Goal: Task Accomplishment & Management: Use online tool/utility

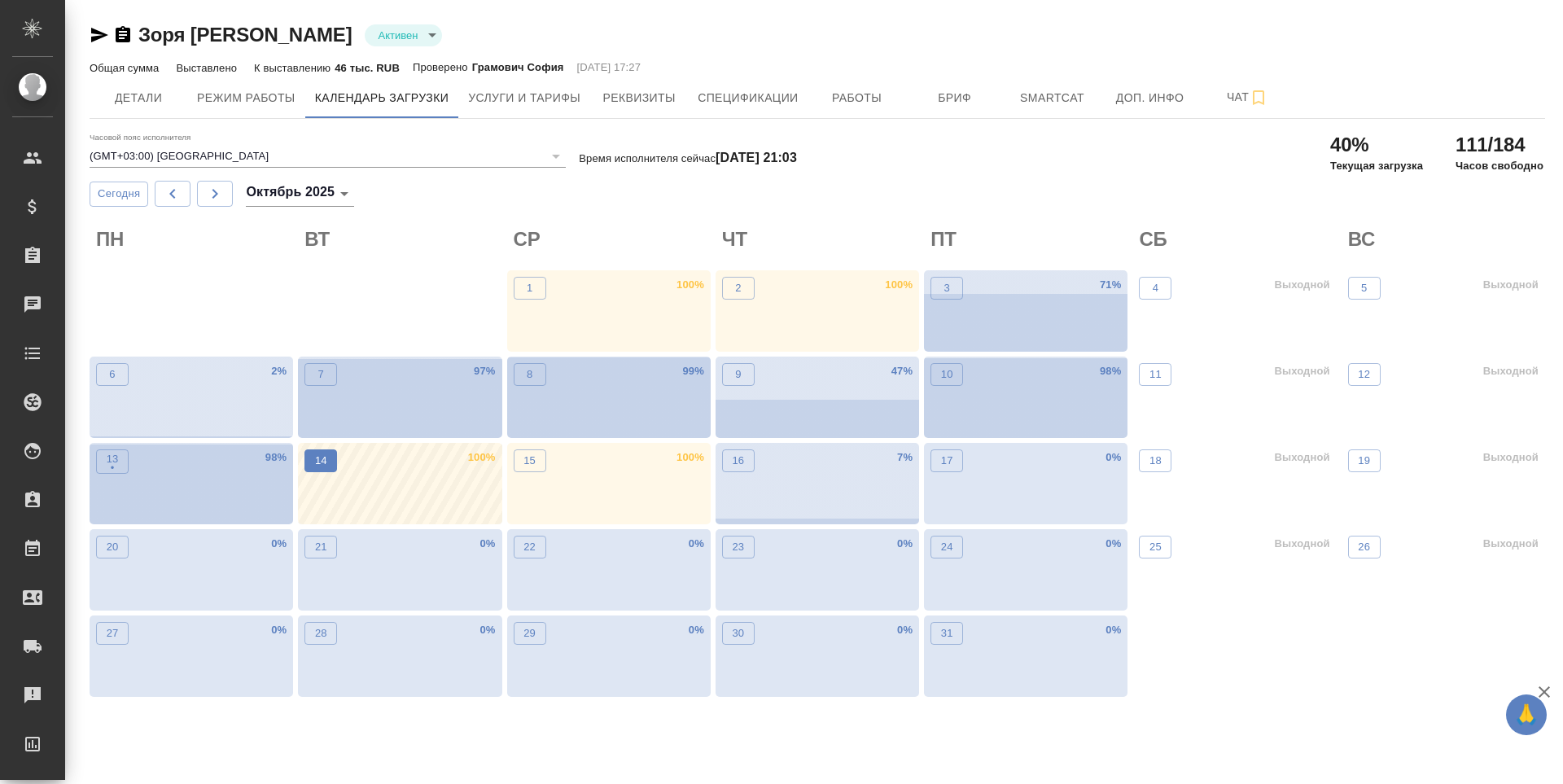
click at [327, 464] on span "14" at bounding box center [320, 460] width 16 height 16
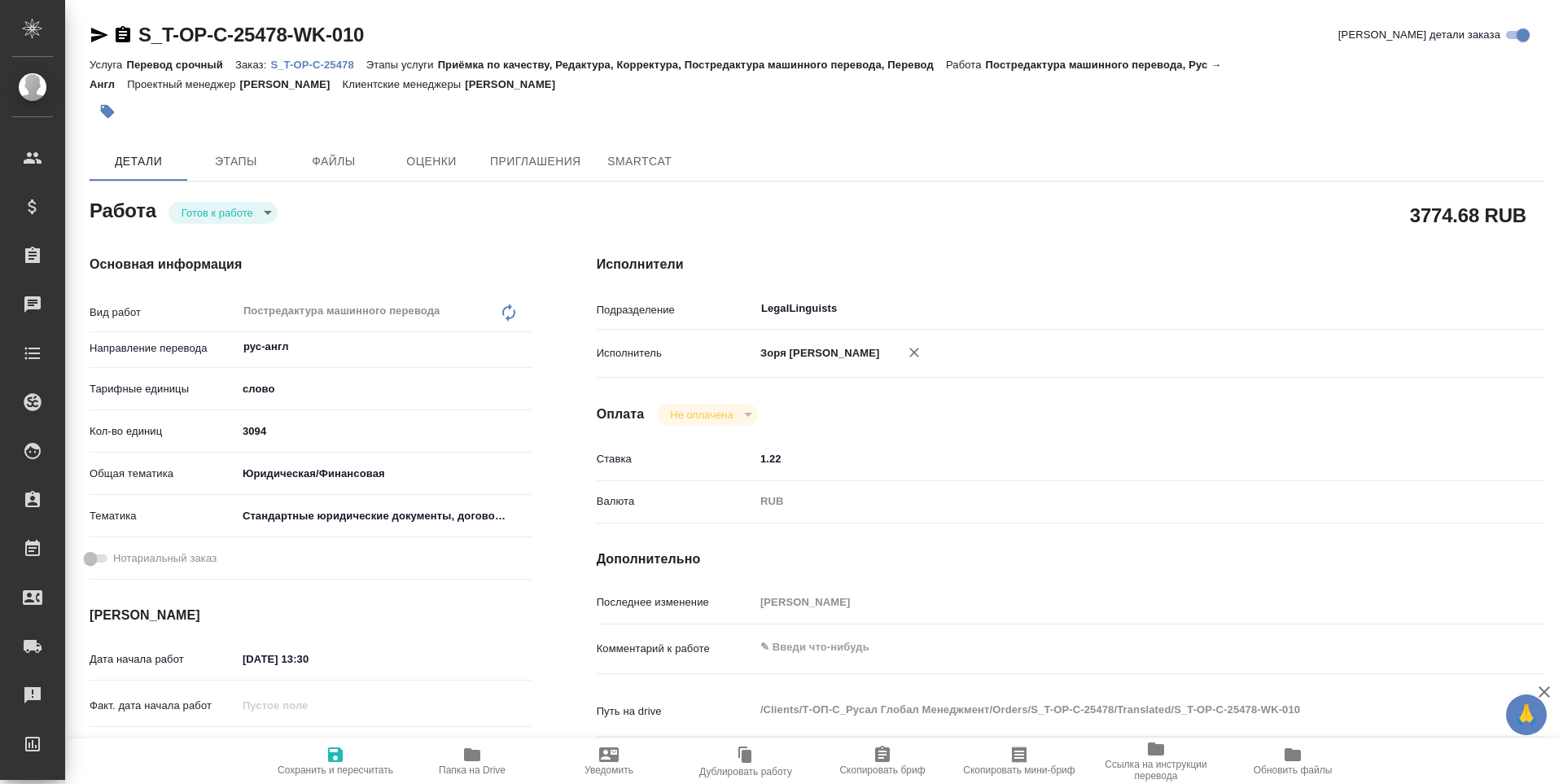
type textarea "x"
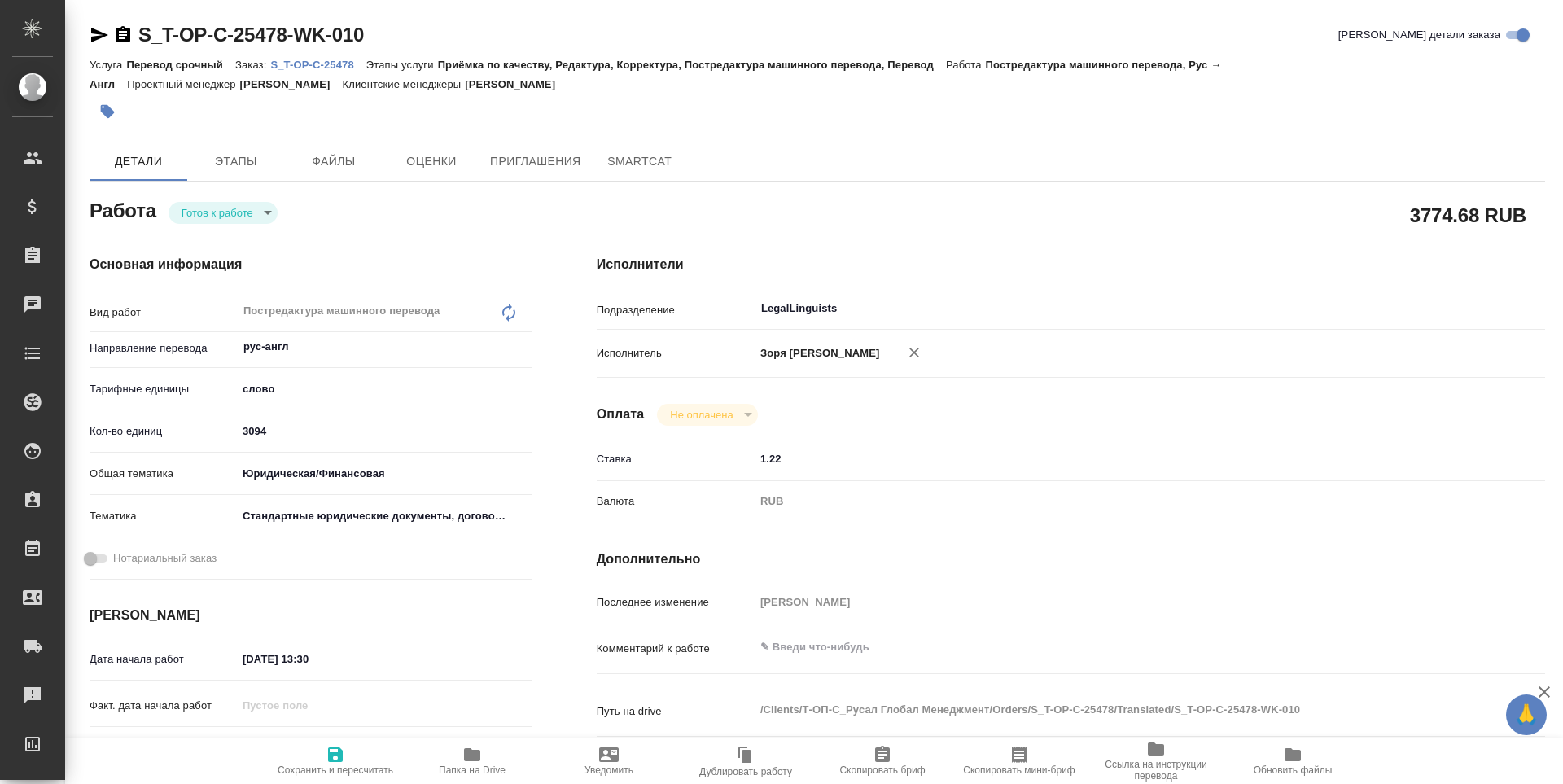
type textarea "x"
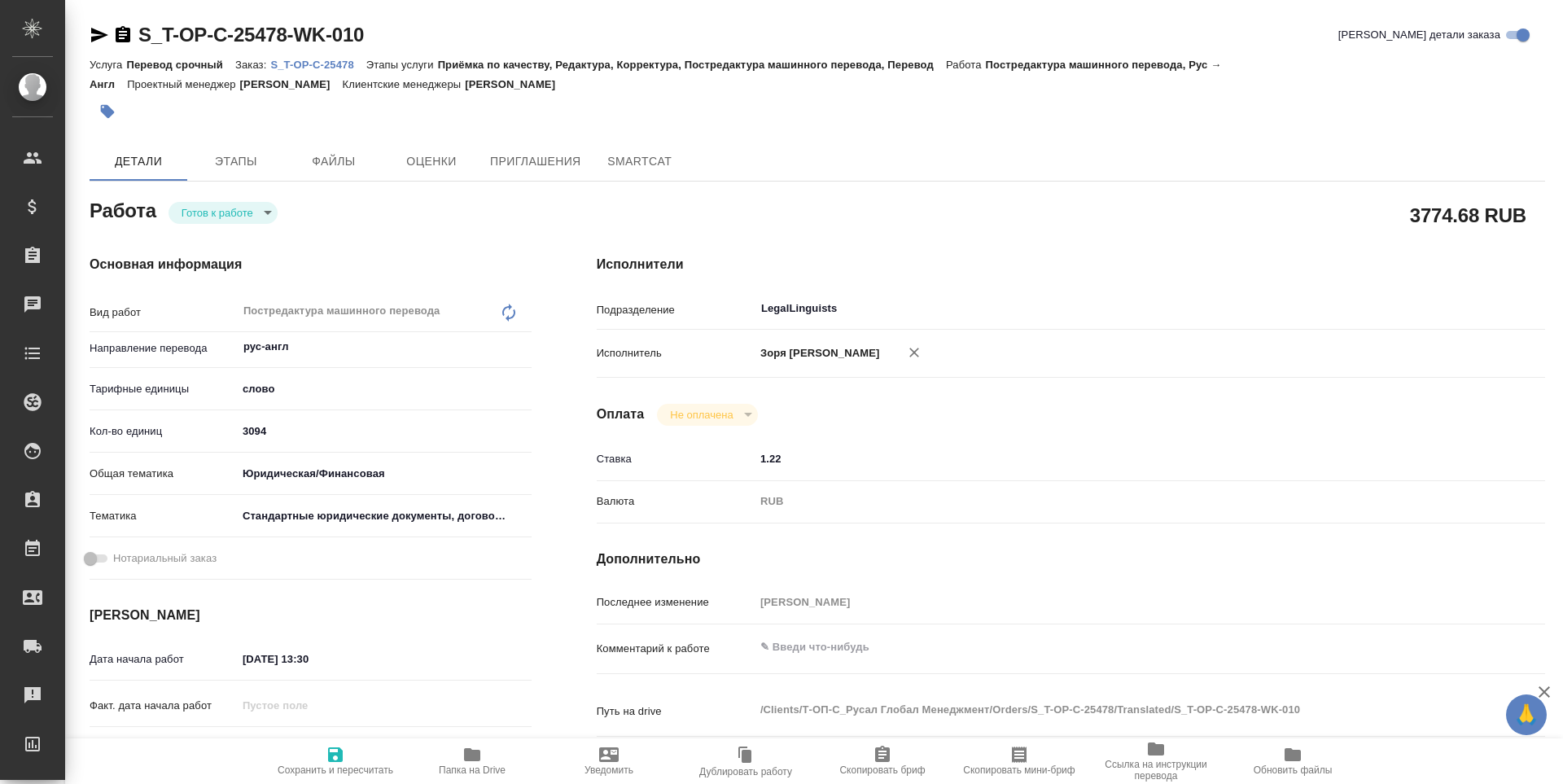
type textarea "x"
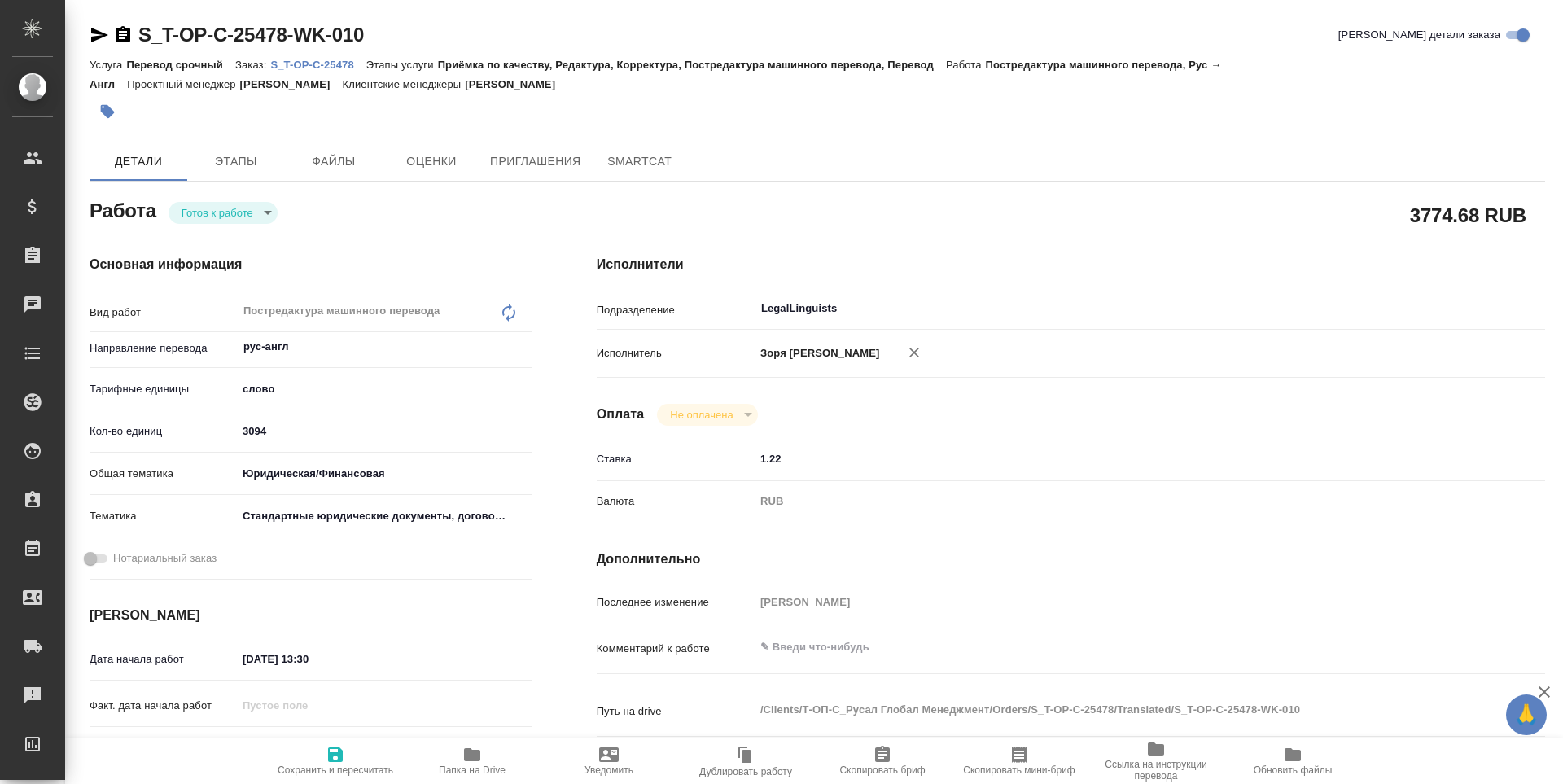
type textarea "x"
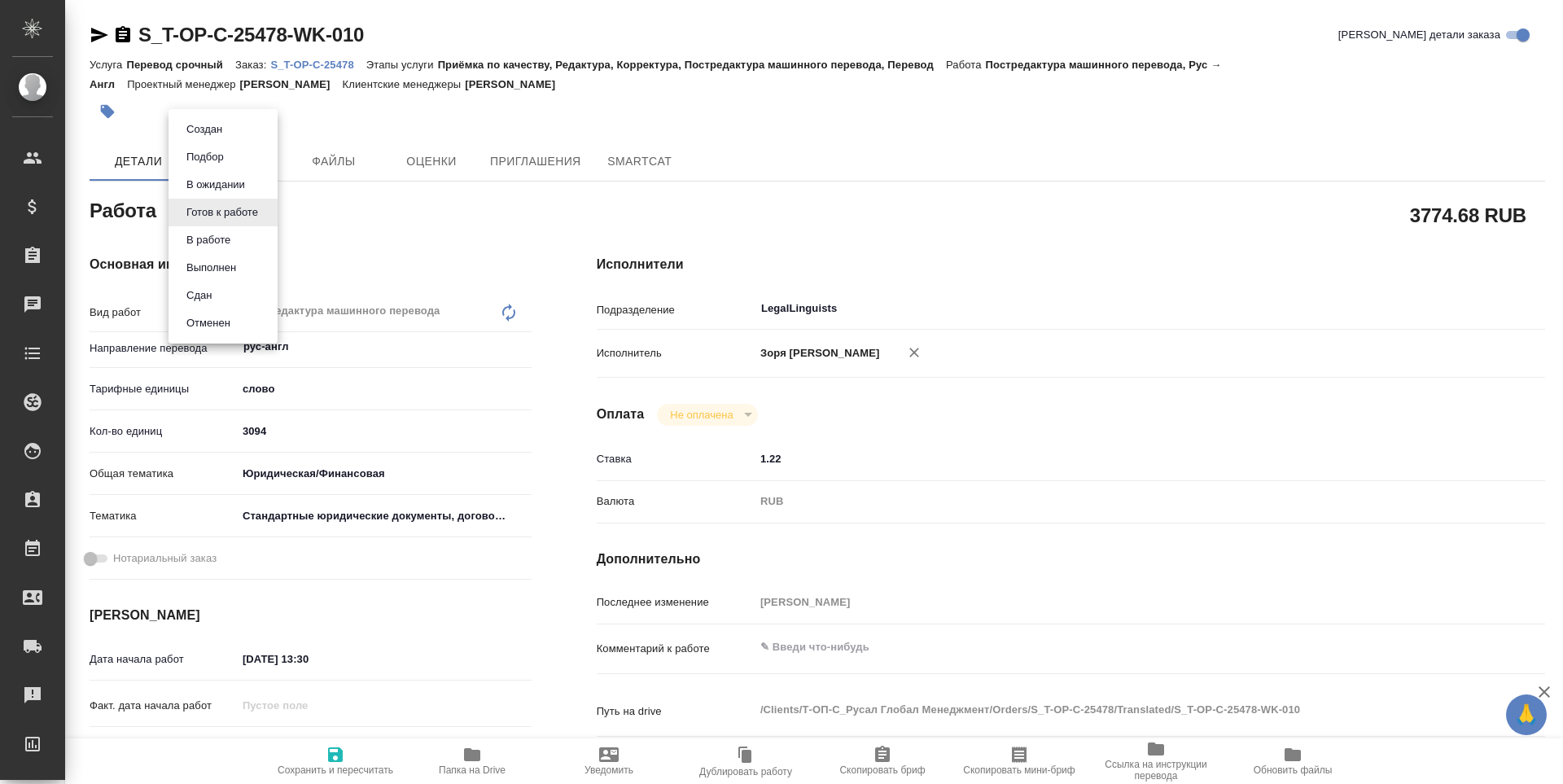
click at [194, 201] on body "🙏 .cls-1 fill:#fff; AWATERA Zoria Tatiana Клиенты Спецификации Заказы Чаты Todo…" at bounding box center [782, 392] width 1563 height 784
click at [217, 237] on button "В работе" at bounding box center [208, 240] width 54 height 18
type textarea "x"
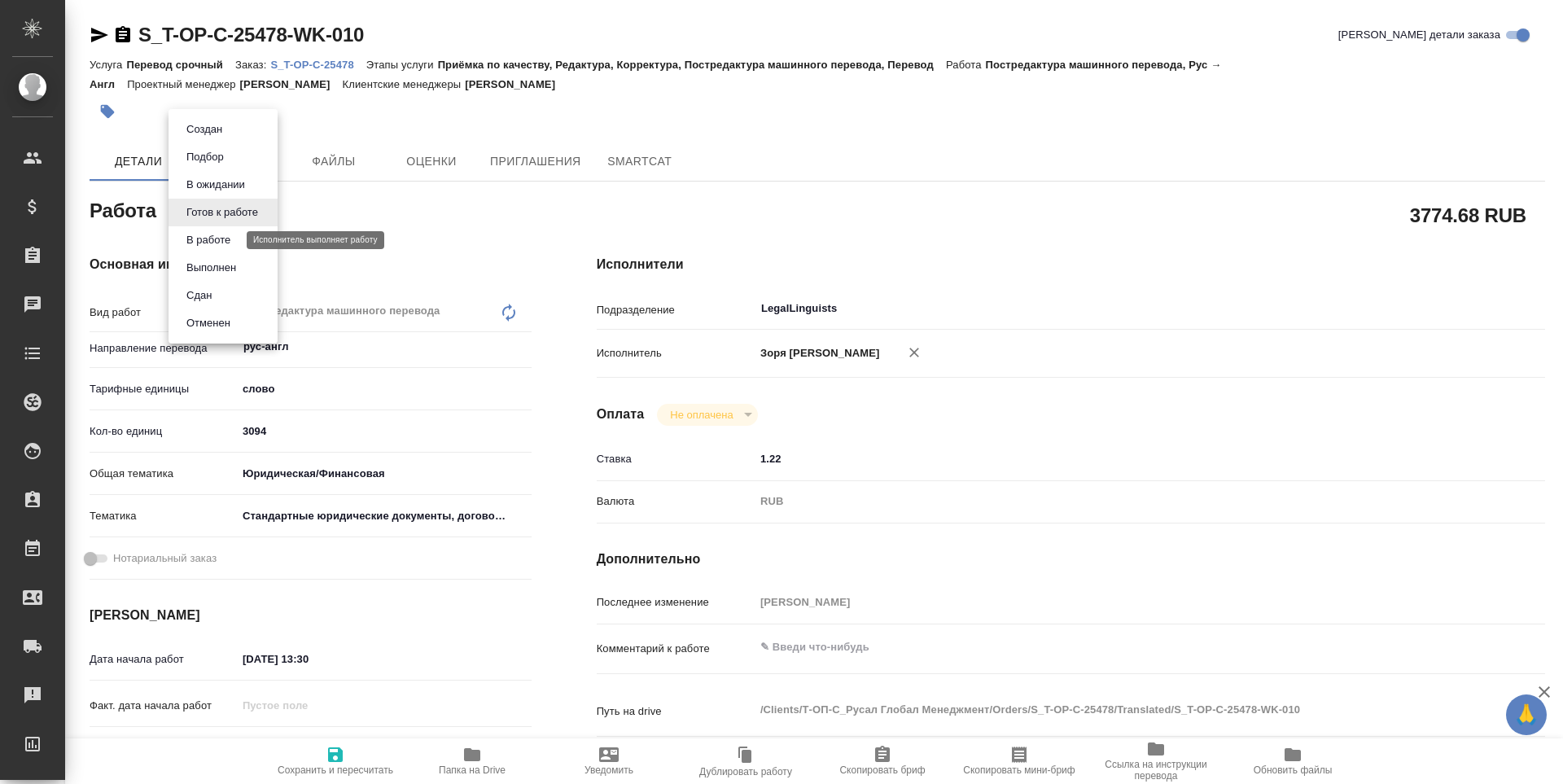
type textarea "x"
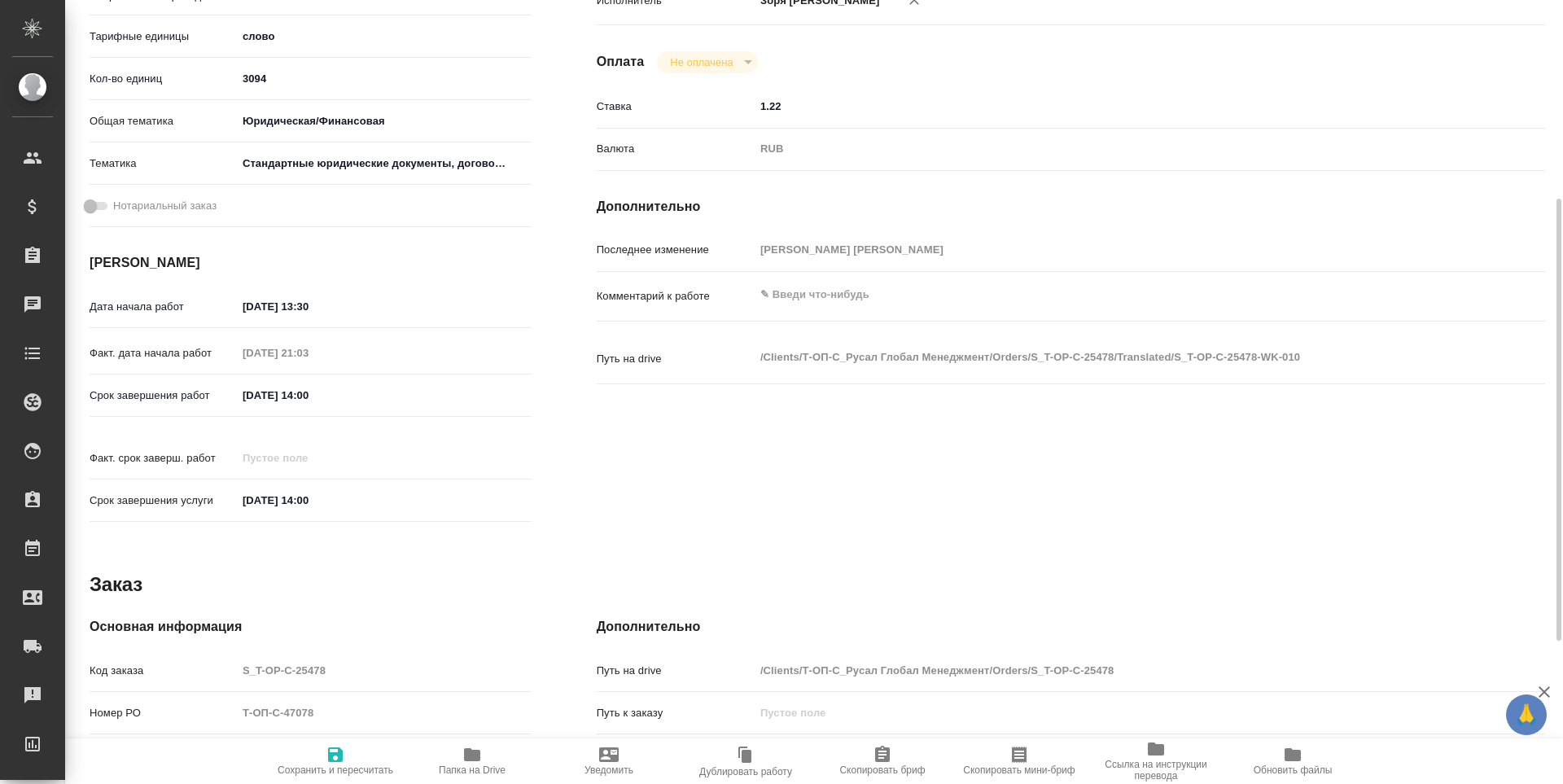
type textarea "x"
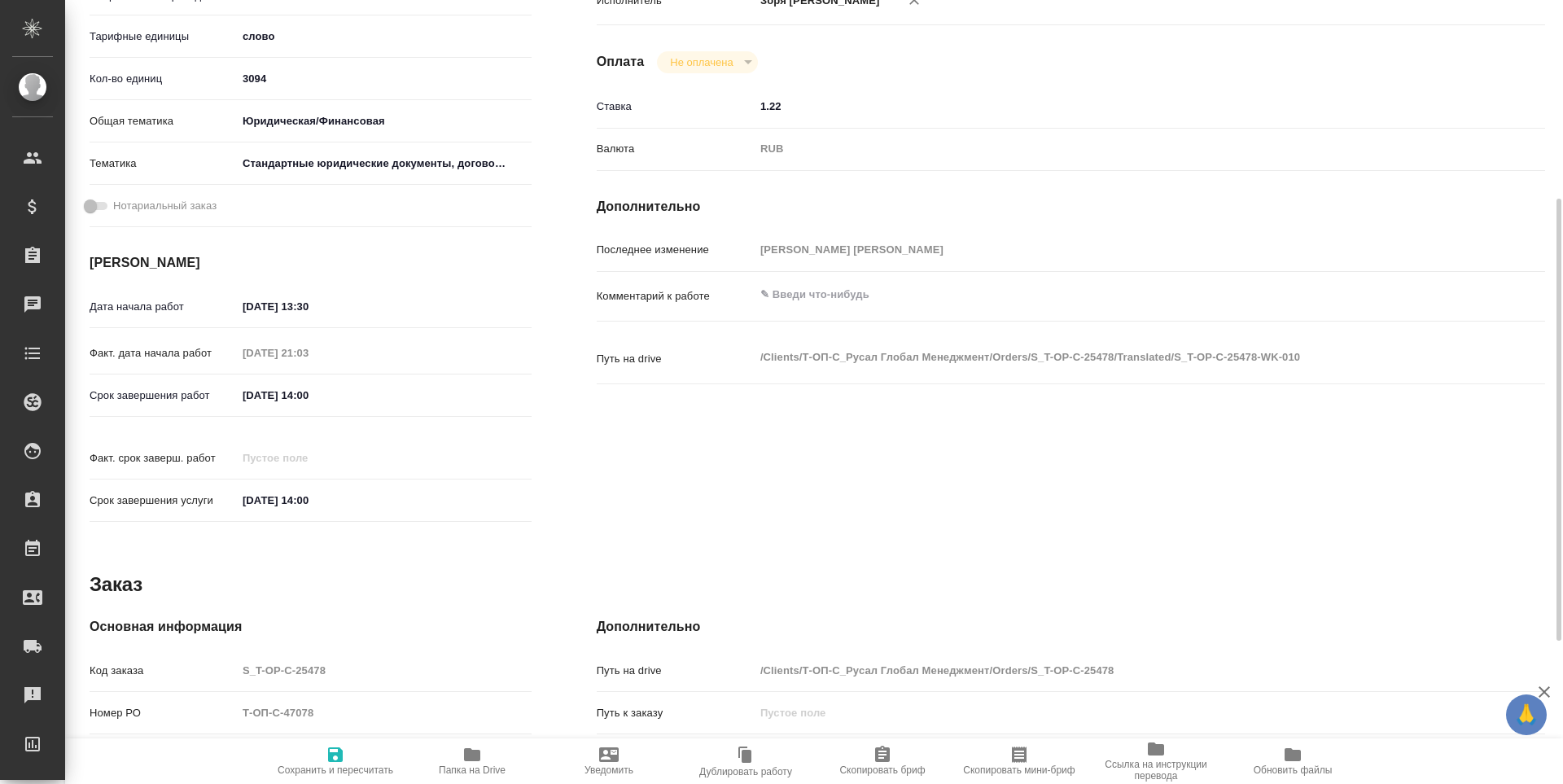
type textarea "x"
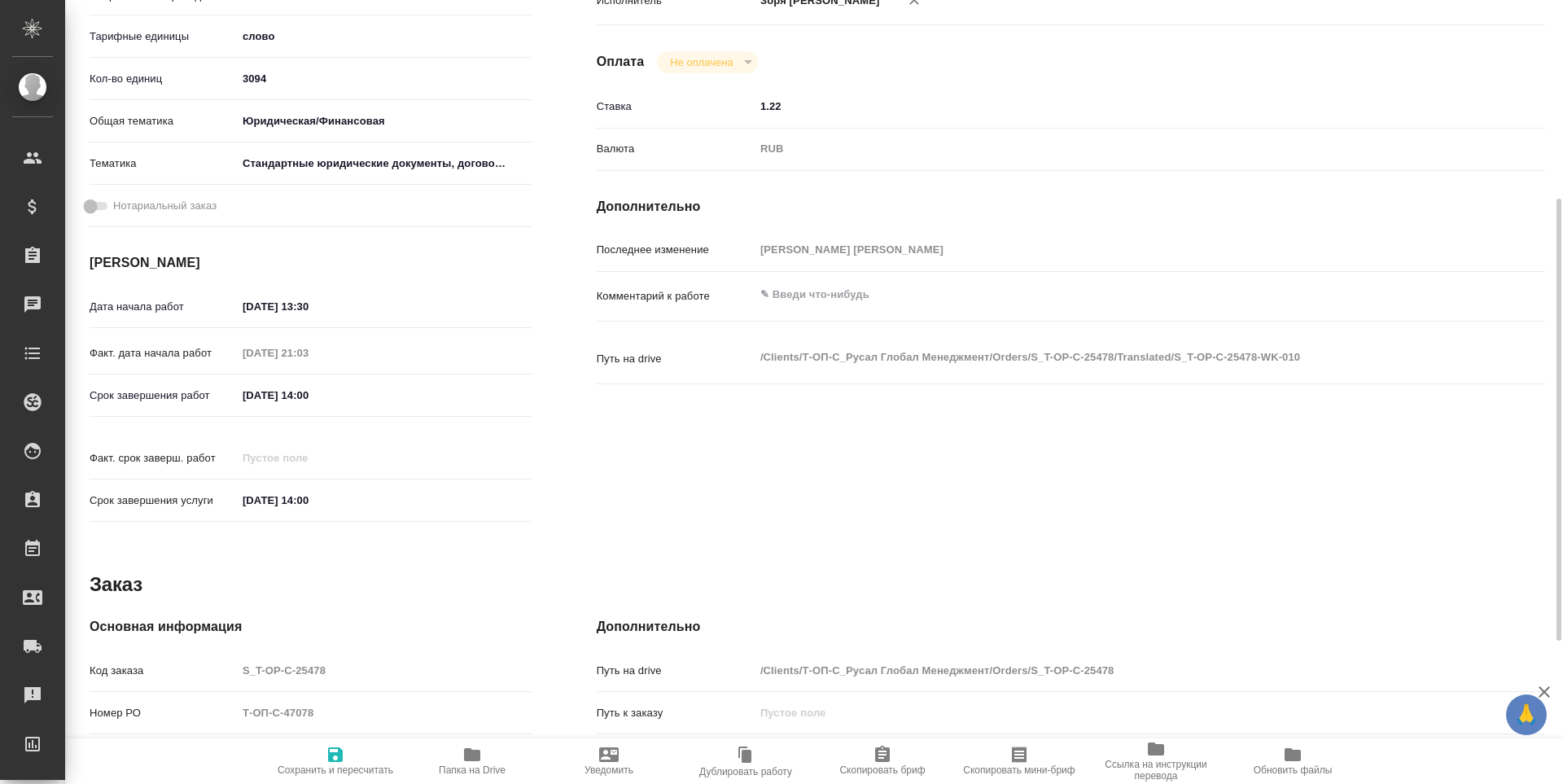
scroll to position [605, 0]
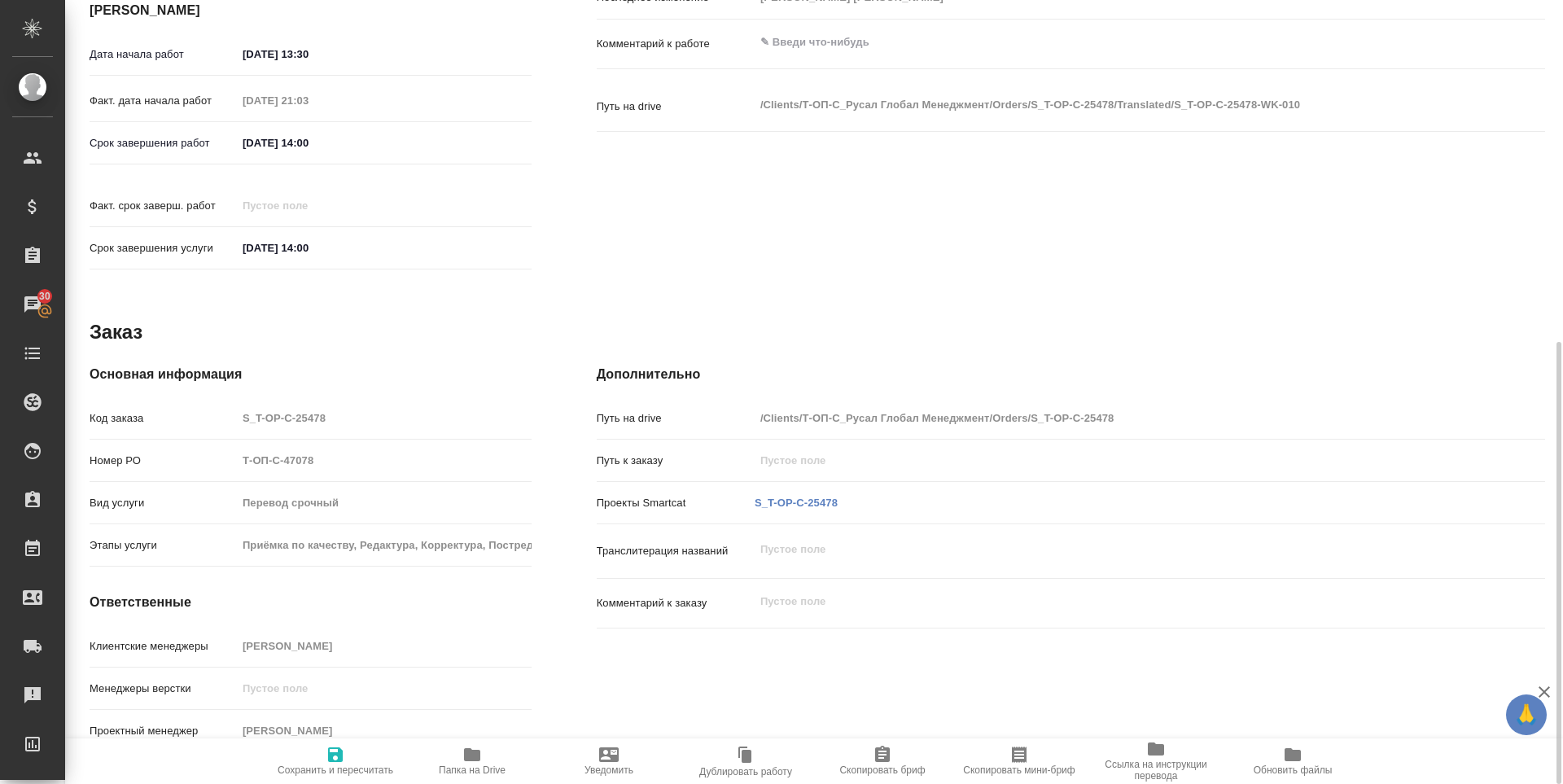
type textarea "x"
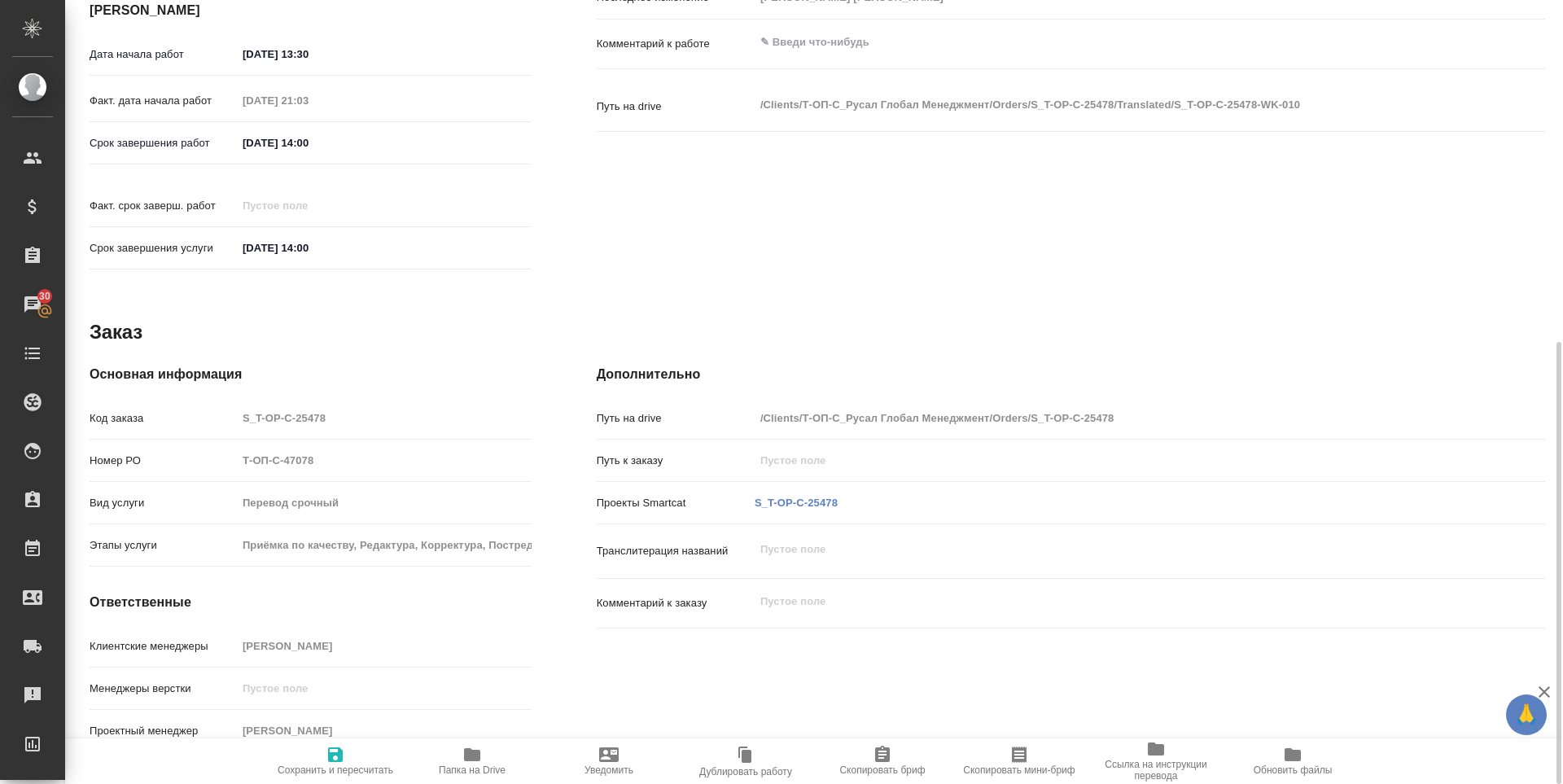
click at [793, 482] on hr at bounding box center [1071, 482] width 949 height 1
click at [793, 497] on link "S_T-OP-C-25478" at bounding box center [796, 503] width 83 height 12
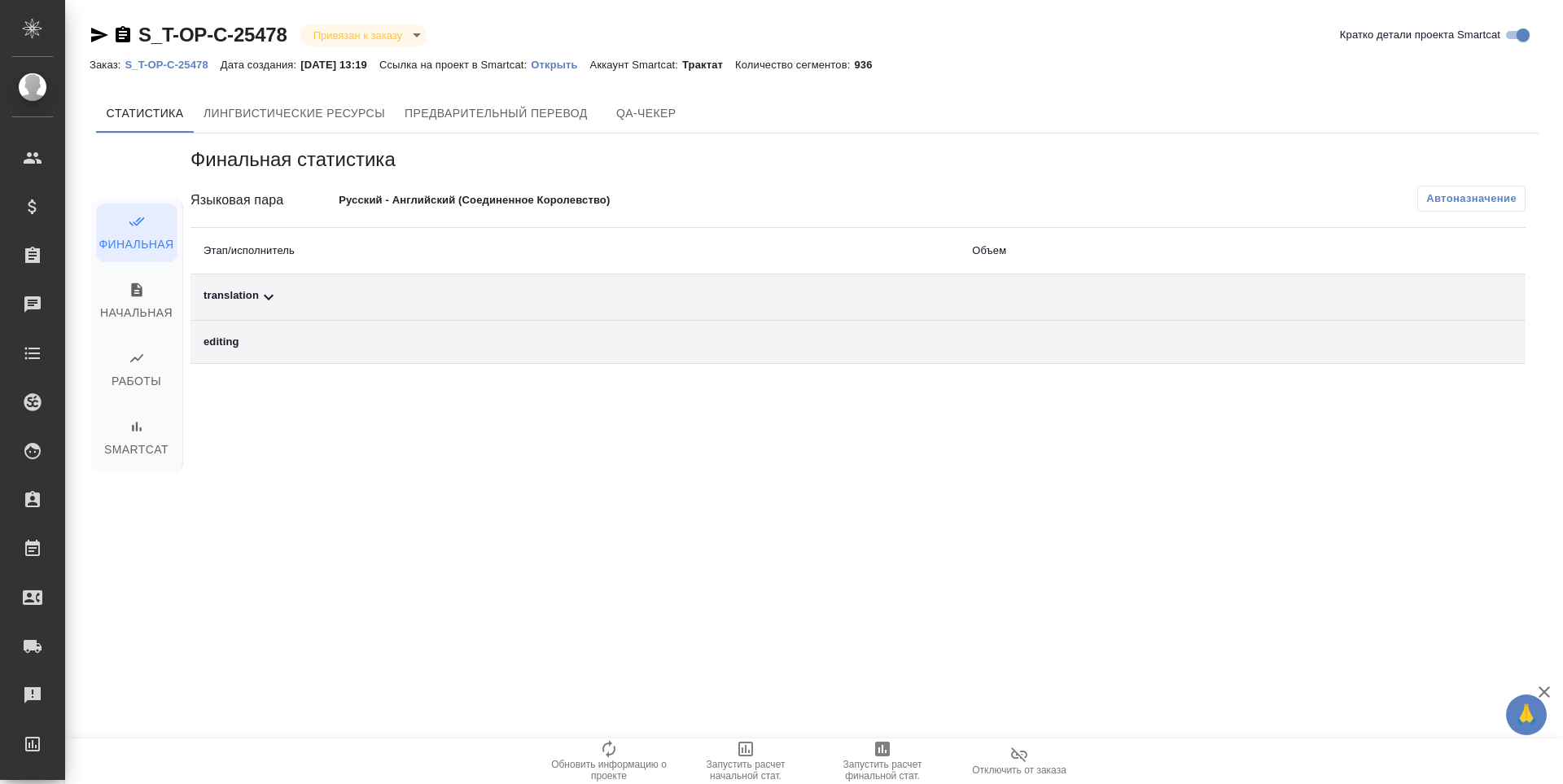
click at [900, 770] on span "Запустить расчет финальной стат." at bounding box center [883, 770] width 117 height 23
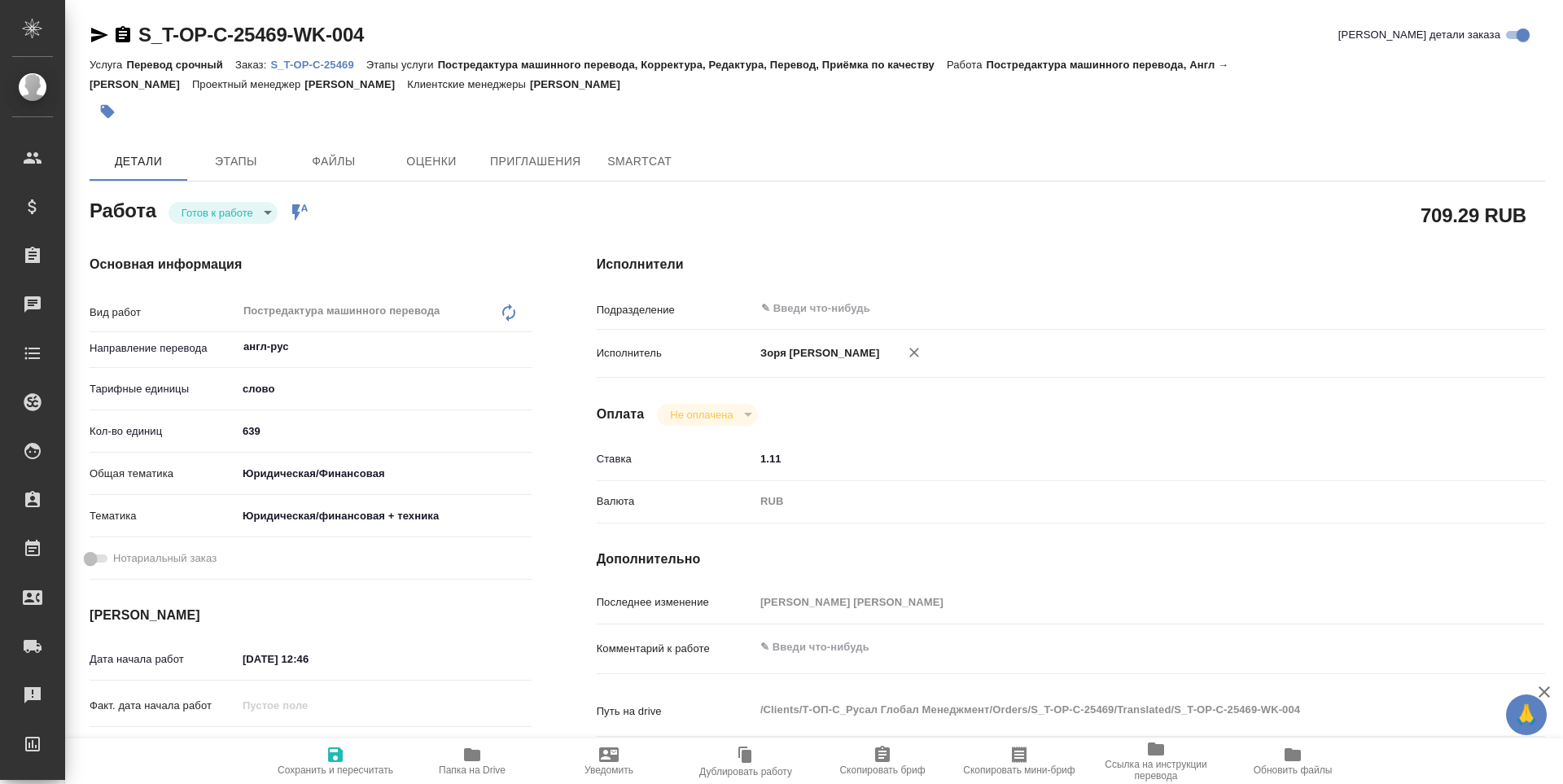
type textarea "x"
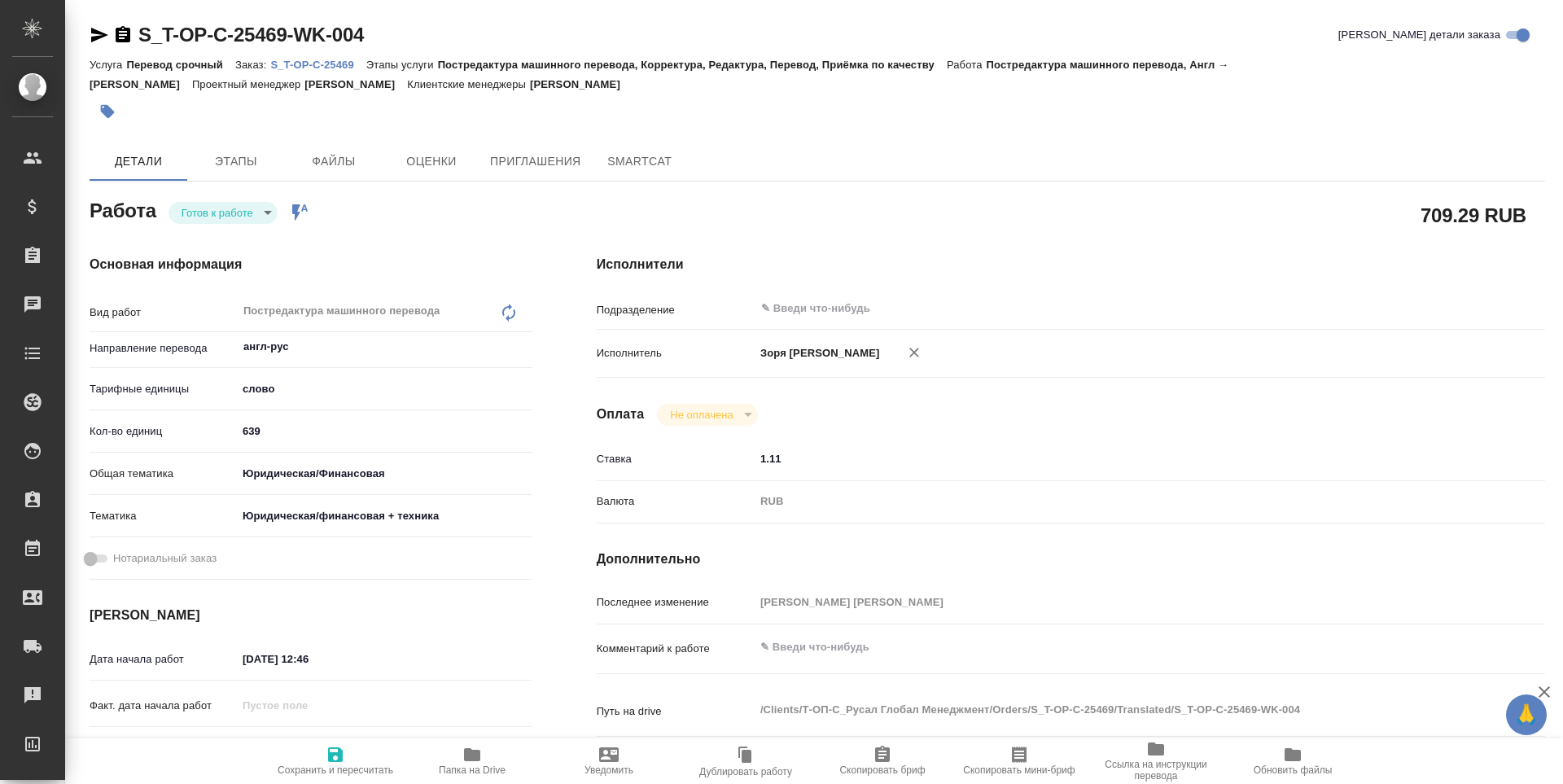
type textarea "x"
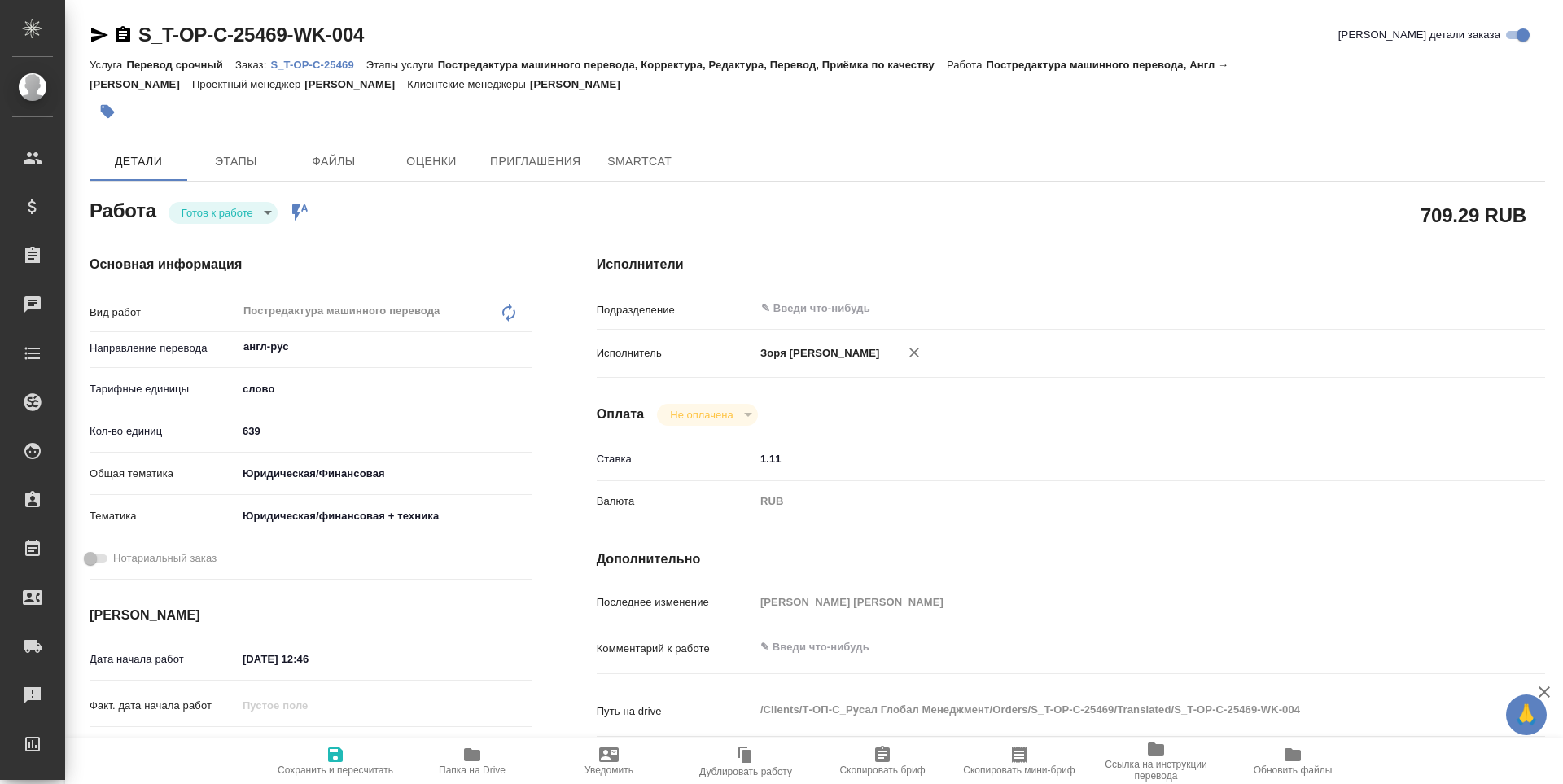
scroll to position [605, 0]
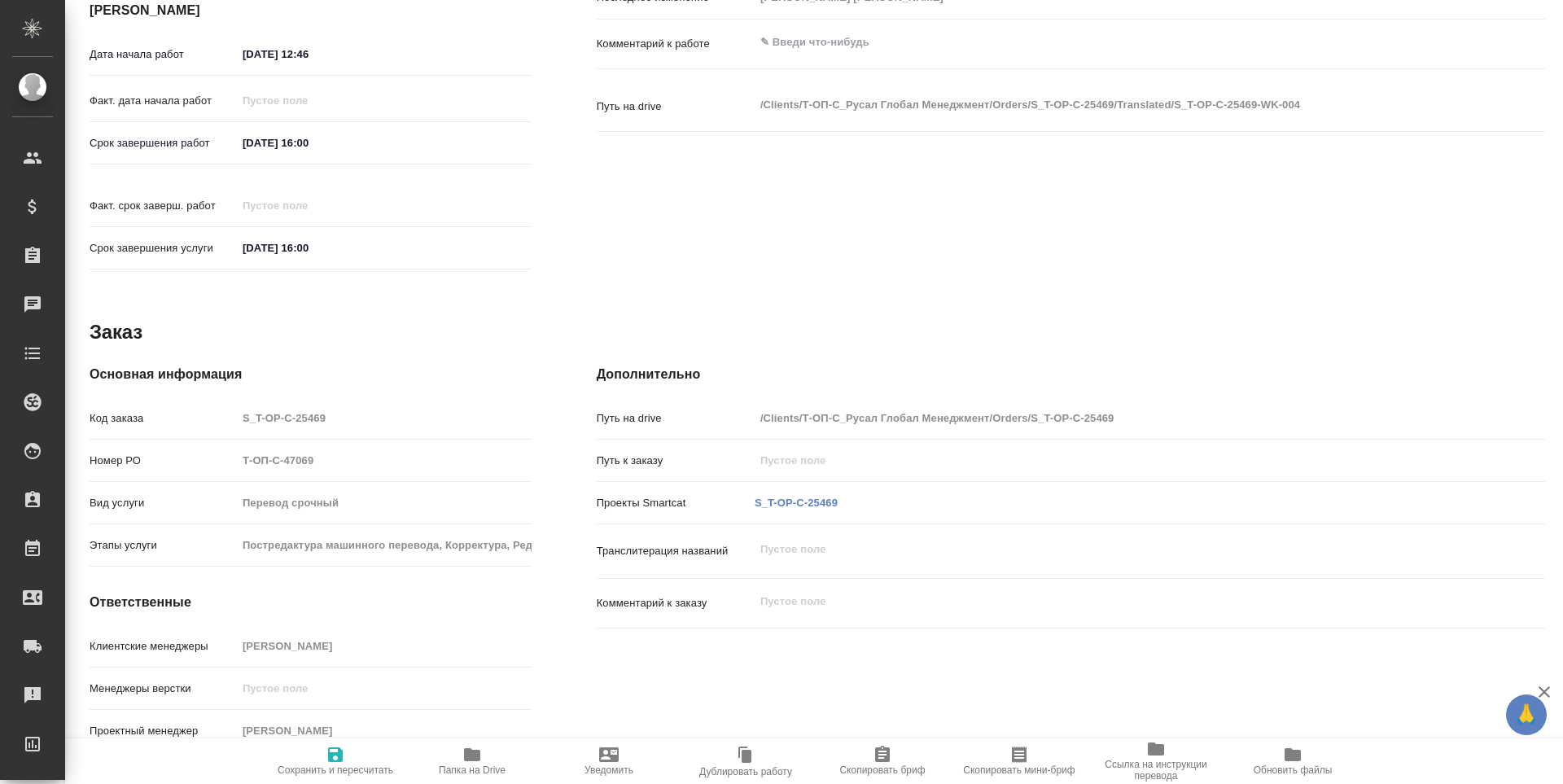
type textarea "x"
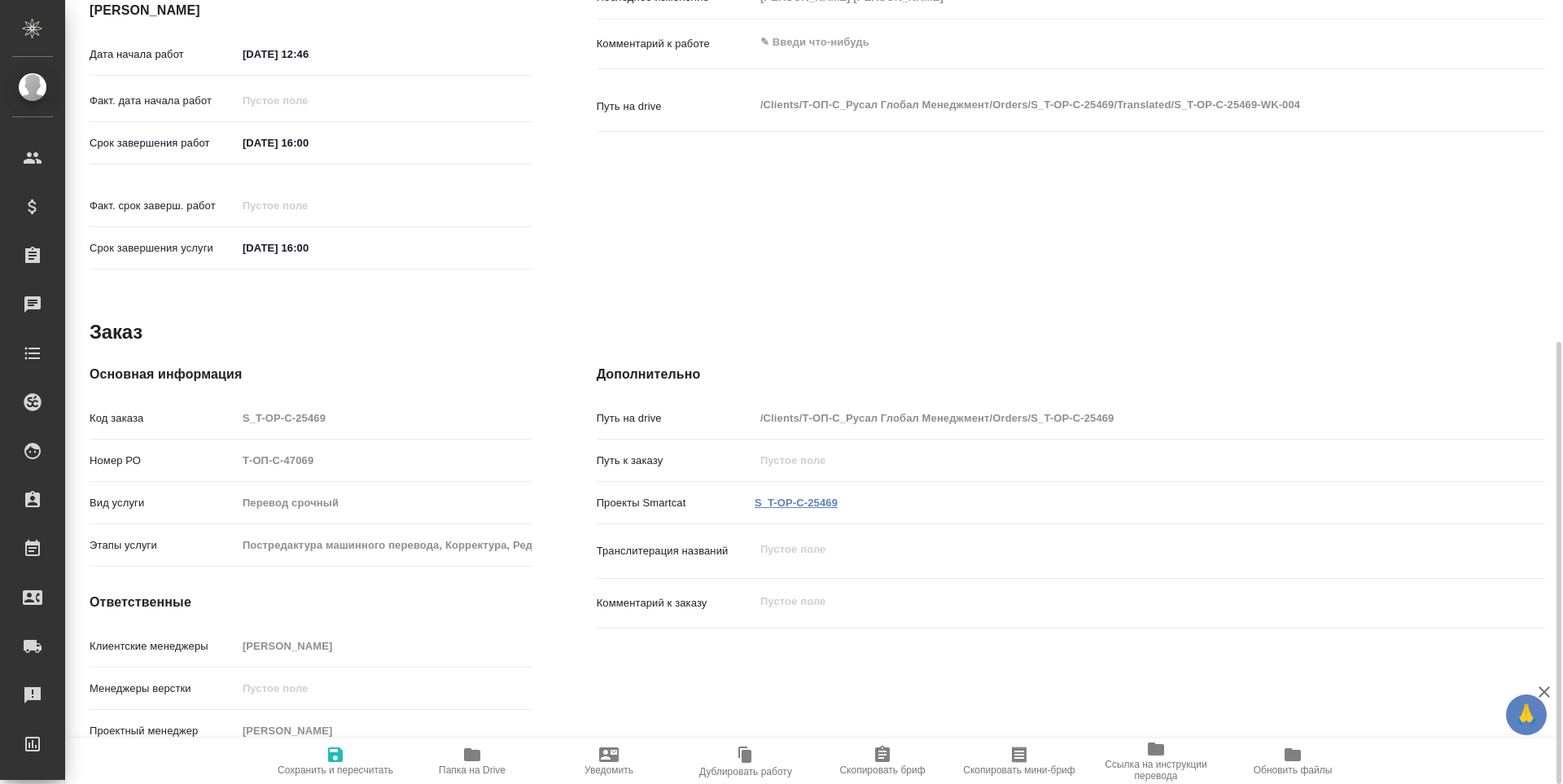
click at [776, 497] on link "S_T-OP-C-25469" at bounding box center [796, 503] width 83 height 12
type textarea "x"
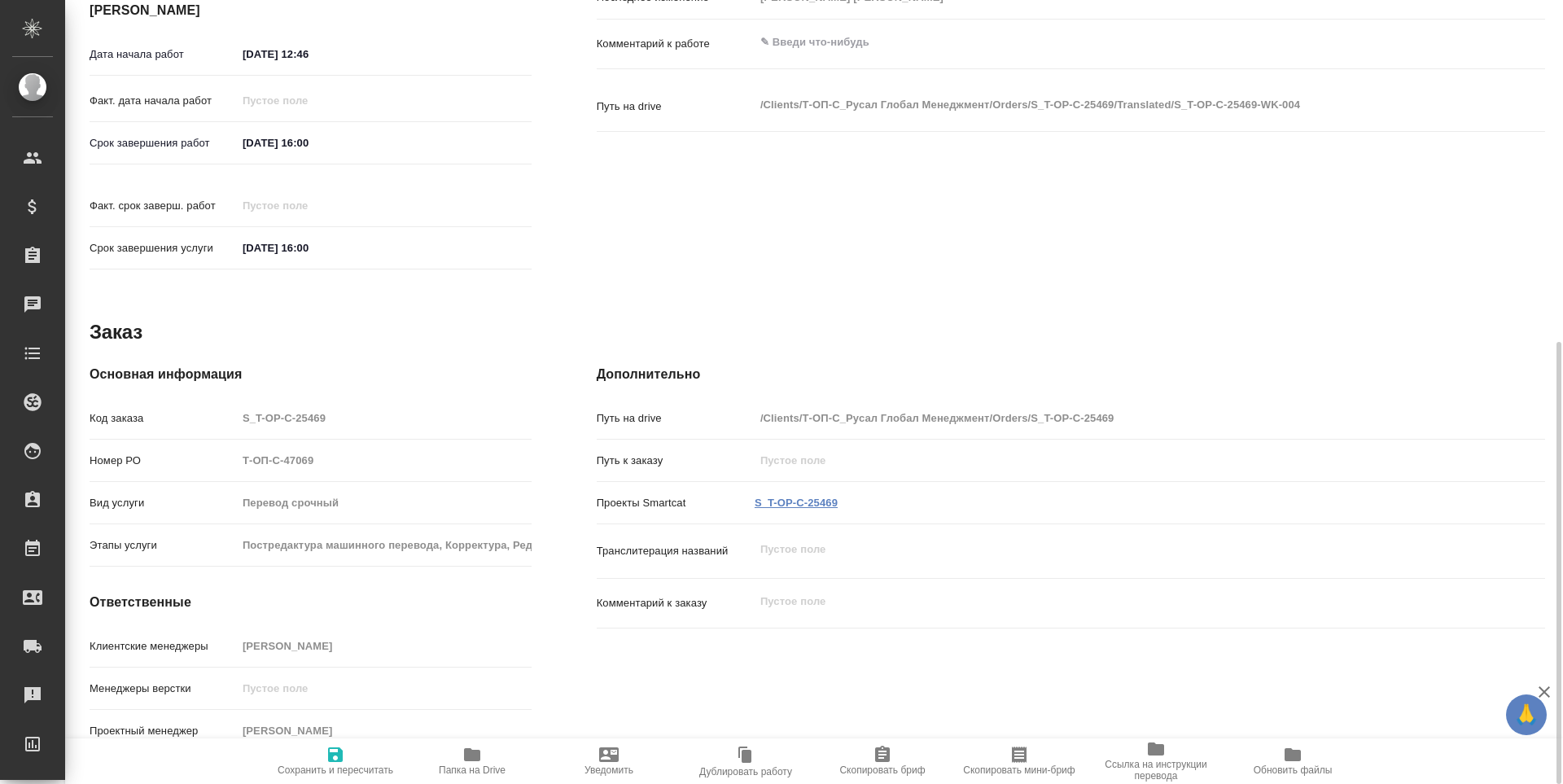
type textarea "x"
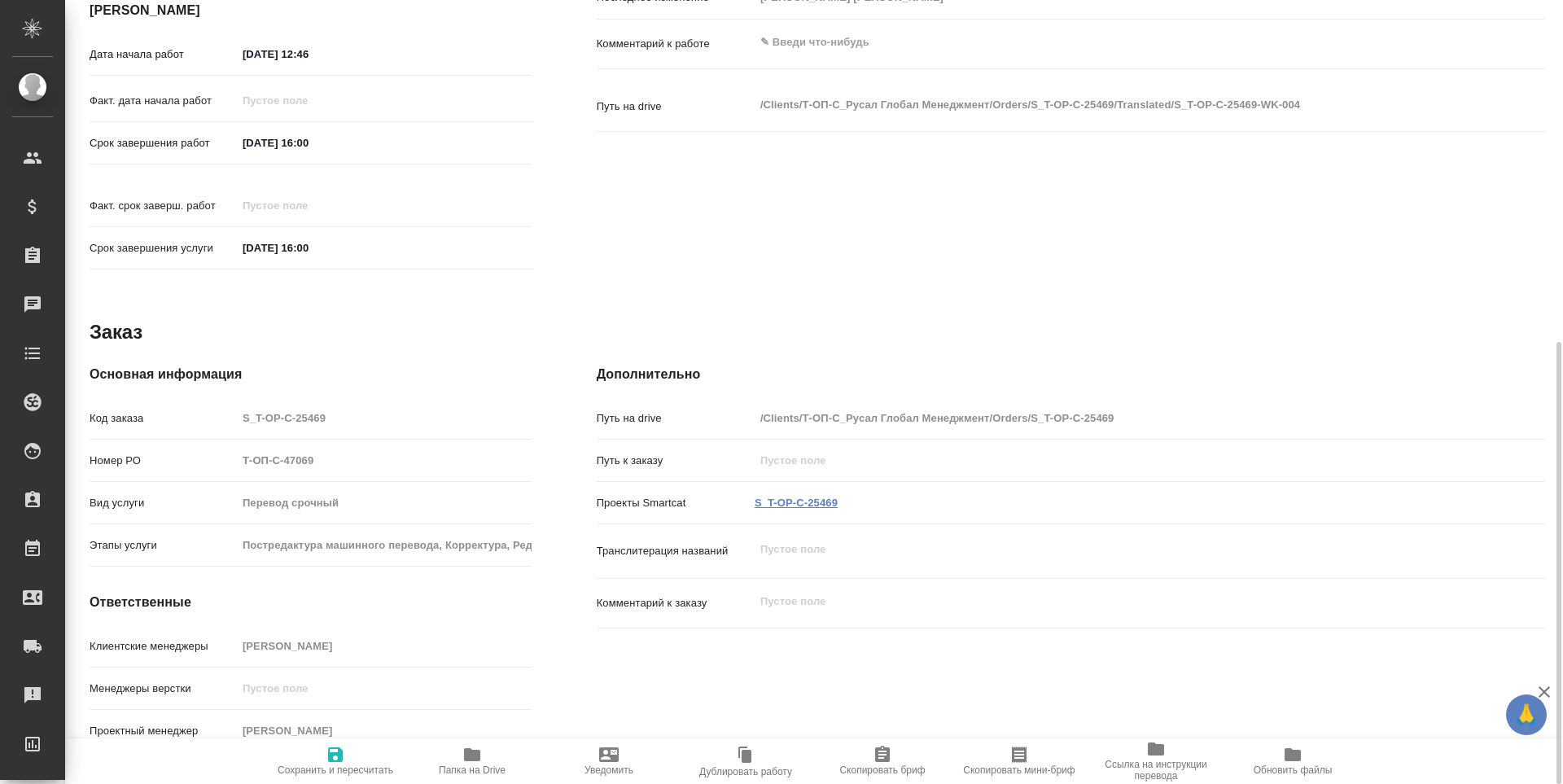
type textarea "x"
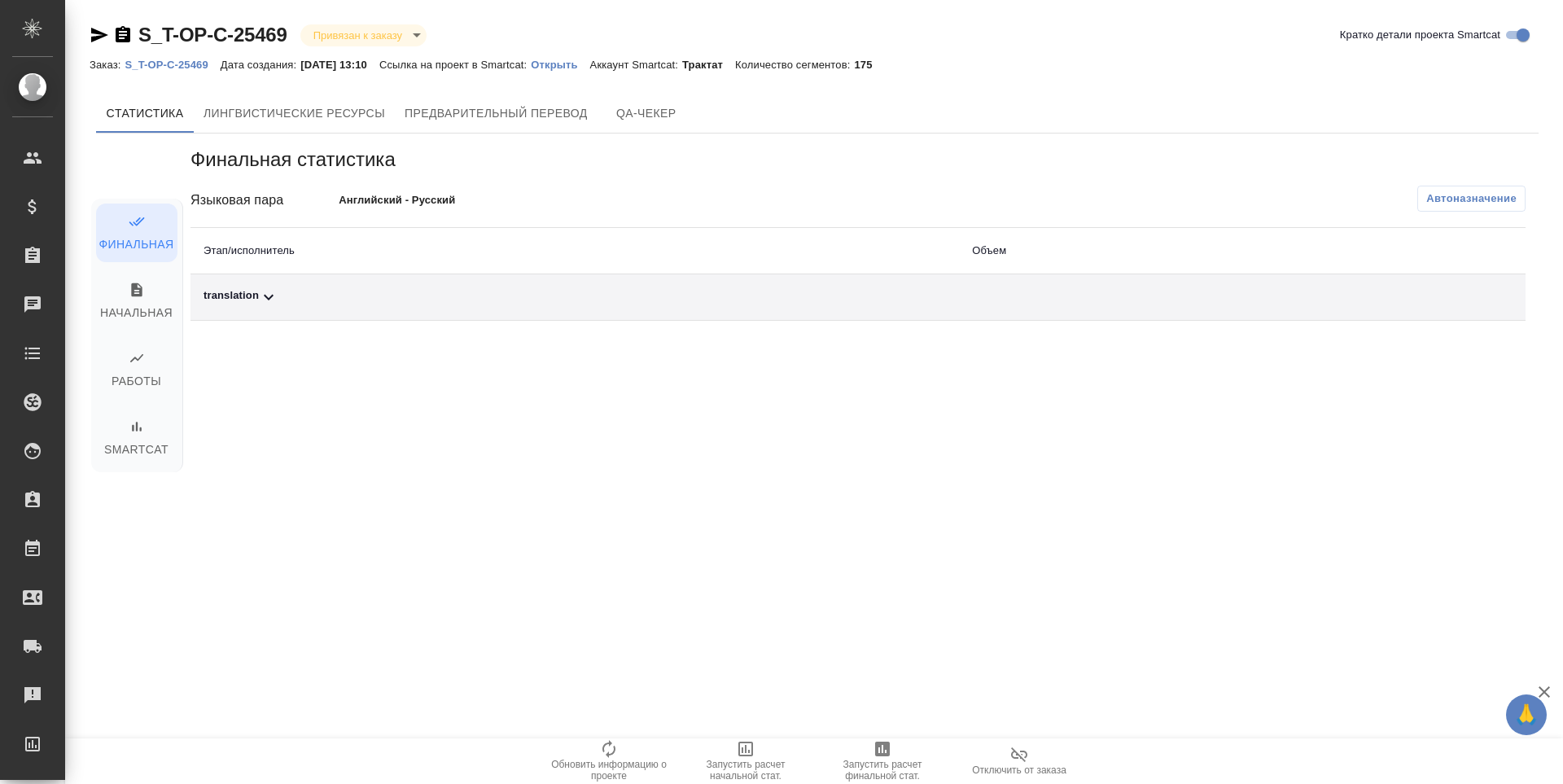
click at [875, 751] on icon "button" at bounding box center [883, 749] width 20 height 20
